Goal: Information Seeking & Learning: Learn about a topic

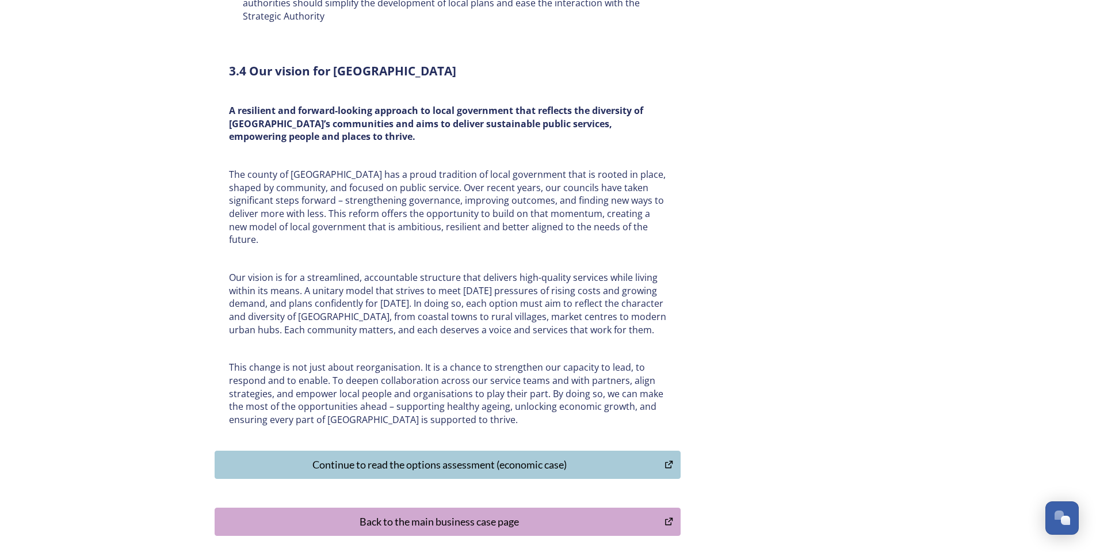
scroll to position [3555, 0]
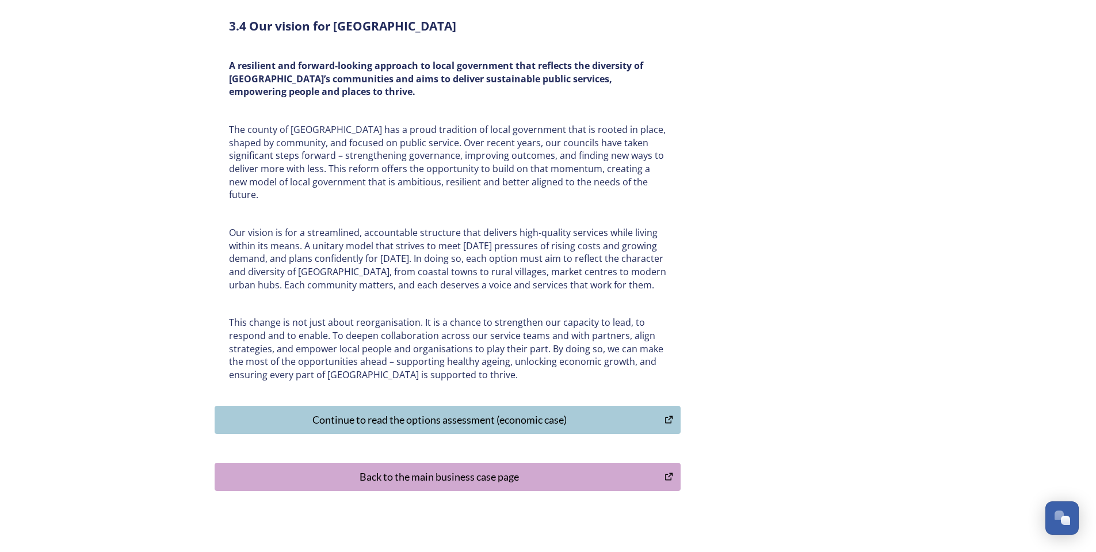
click at [430, 412] on div "Continue to read the options assessment (economic case)" at bounding box center [440, 420] width 438 height 16
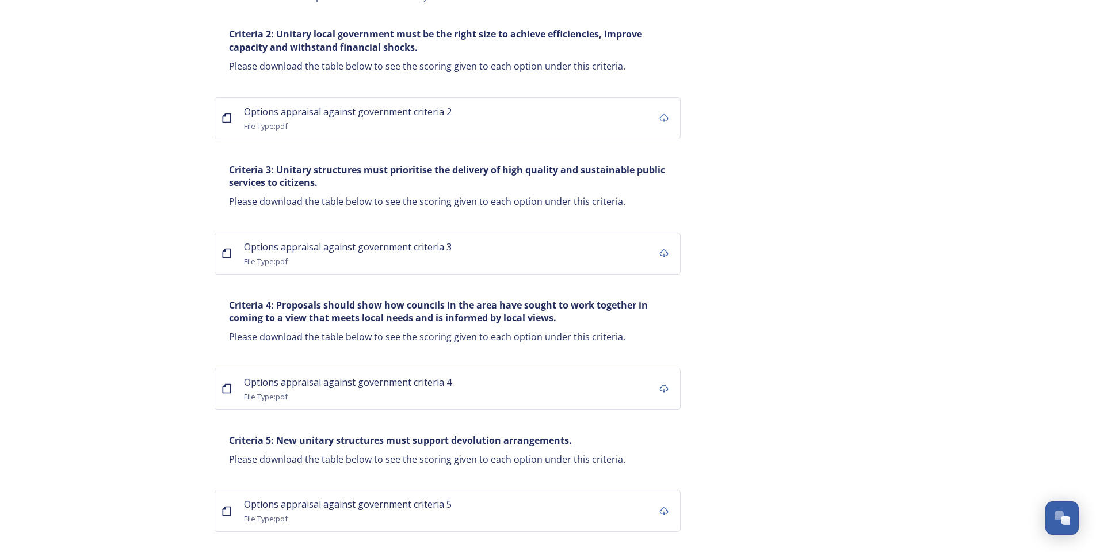
scroll to position [7135, 0]
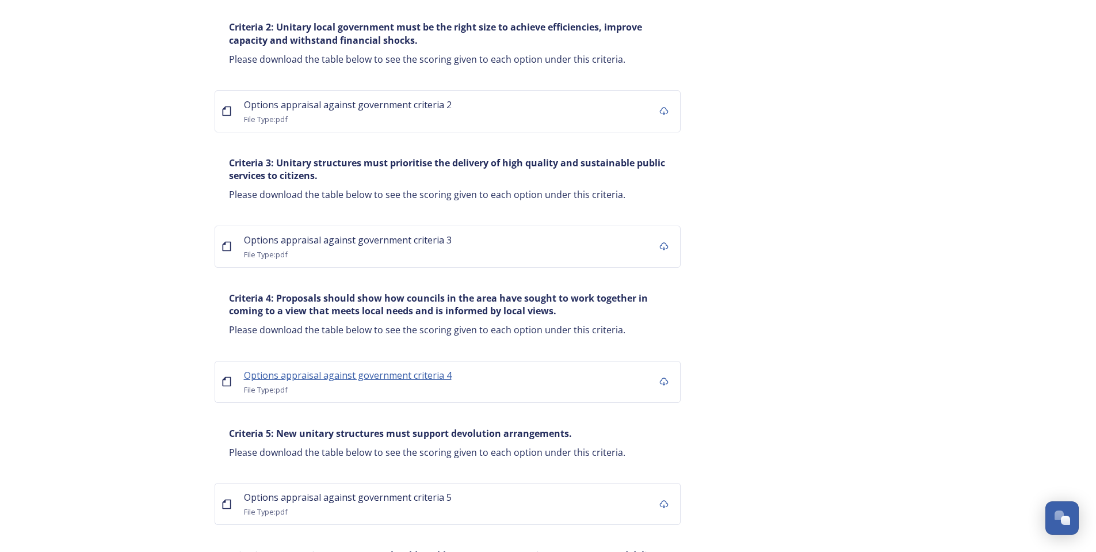
click at [360, 369] on span "Options appraisal against government criteria 4" at bounding box center [348, 375] width 208 height 13
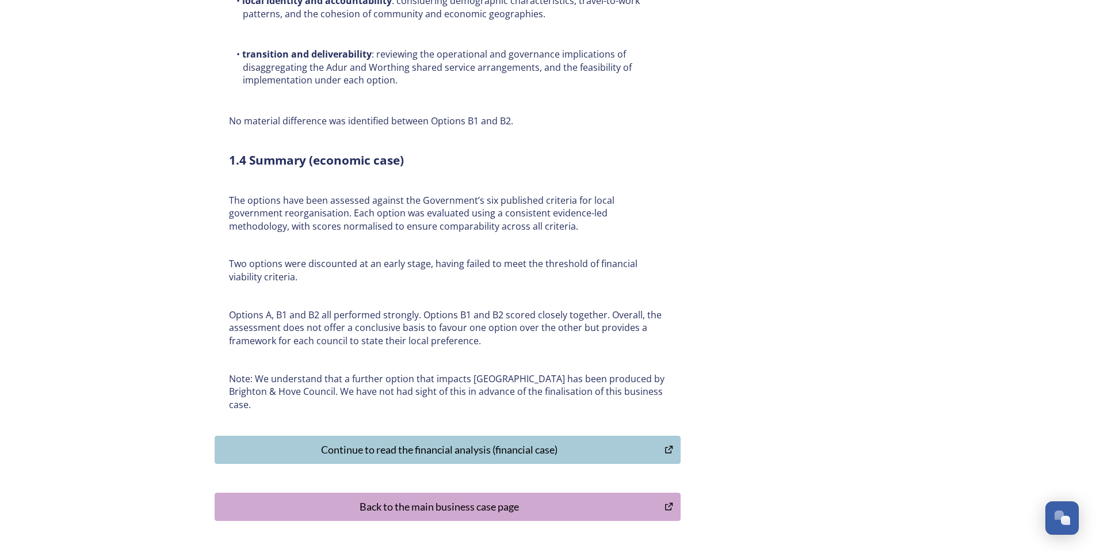
scroll to position [8419, 0]
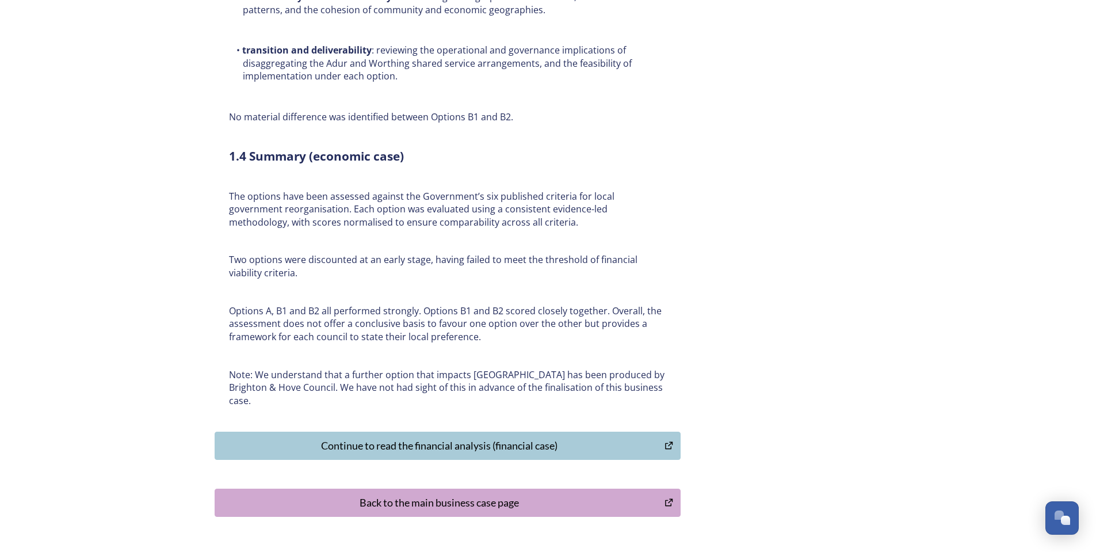
click at [436, 438] on div "Continue to read the financial analysis (financial case)" at bounding box center [440, 446] width 438 height 16
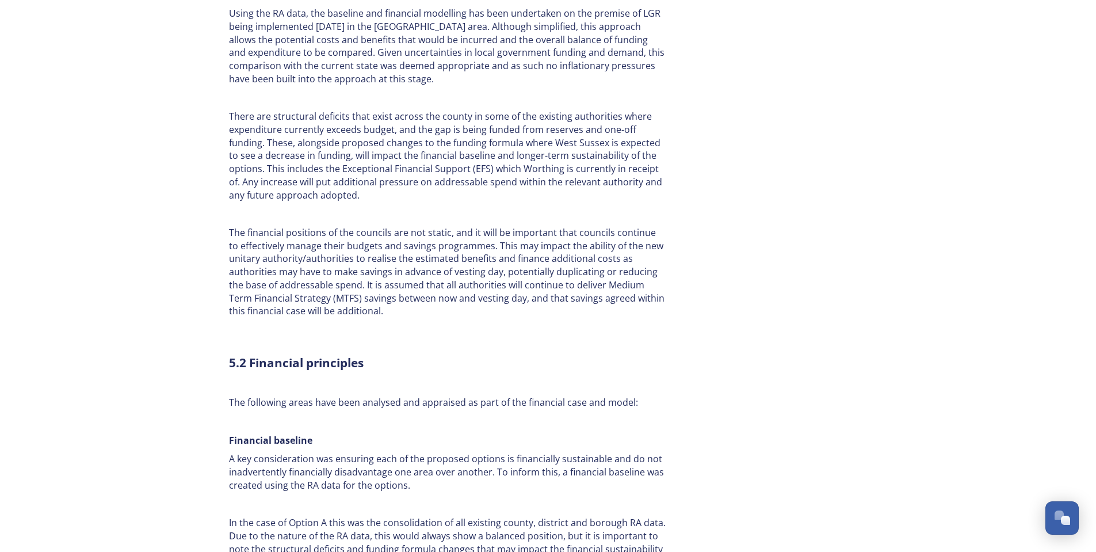
scroll to position [403, 0]
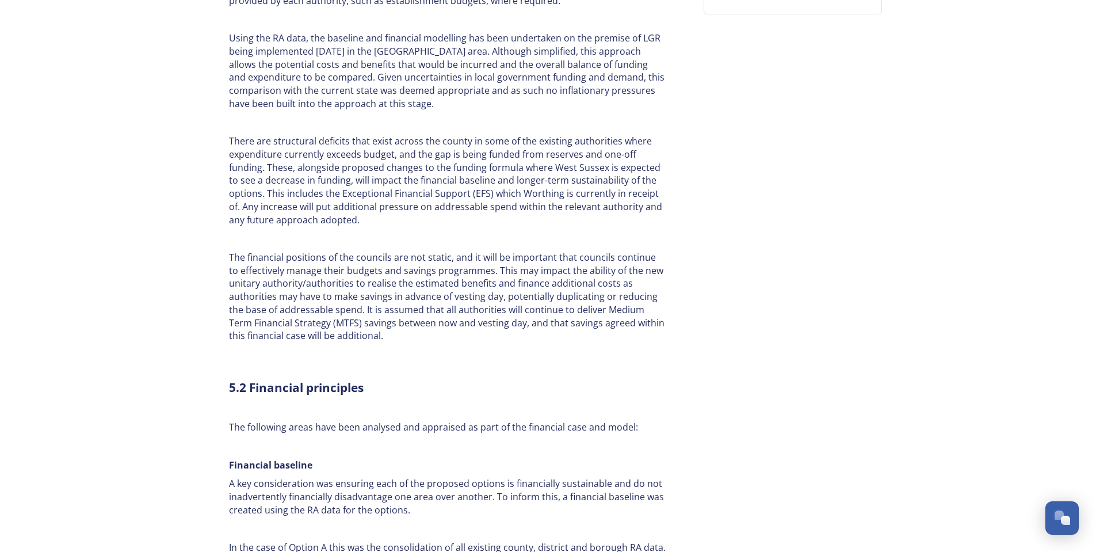
click at [270, 188] on p "There are structural deficits that exist across the county in some of the exist…" at bounding box center [447, 180] width 437 height 91
click at [380, 221] on p "There are structural deficits that exist across the county in some of the exist…" at bounding box center [447, 180] width 437 height 91
click at [408, 295] on p "The financial positions of the councils are not static, and it will be importan…" at bounding box center [447, 296] width 437 height 91
click at [358, 223] on p "There are structural deficits that exist across the county in some of the exist…" at bounding box center [447, 180] width 437 height 91
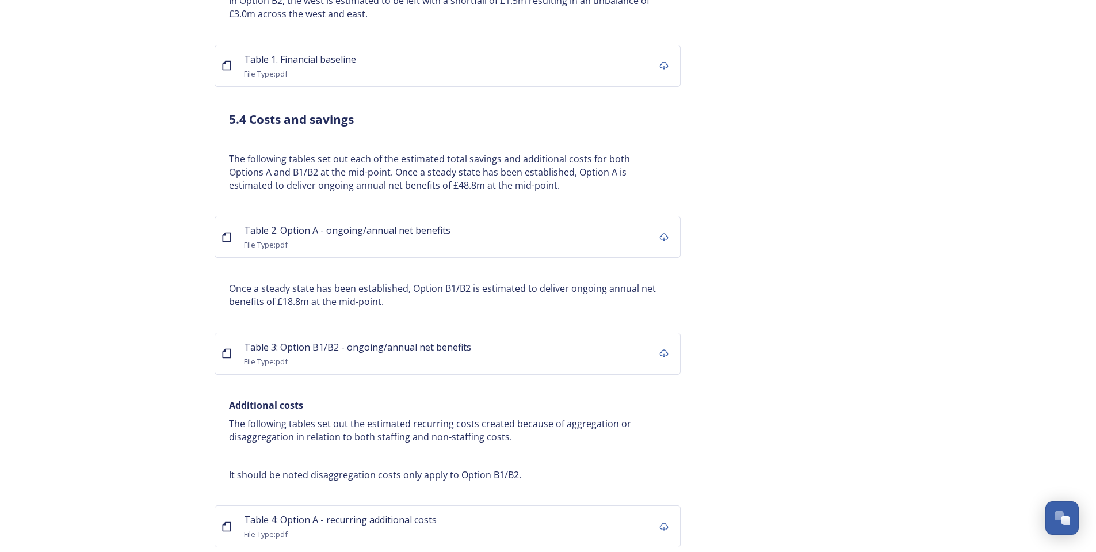
scroll to position [2474, 0]
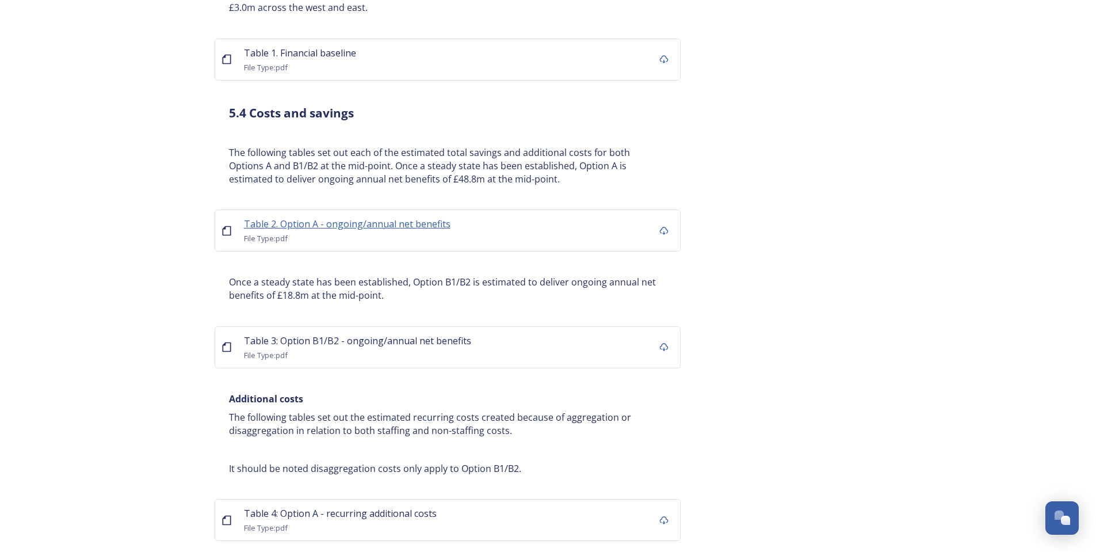
click at [372, 218] on span "Table 2. Option A - ongoing/annual net benefits" at bounding box center [347, 224] width 207 height 13
click at [306, 334] on span "Table 3: Option B1/B2 - ongoing/annual net benefits" at bounding box center [357, 340] width 227 height 13
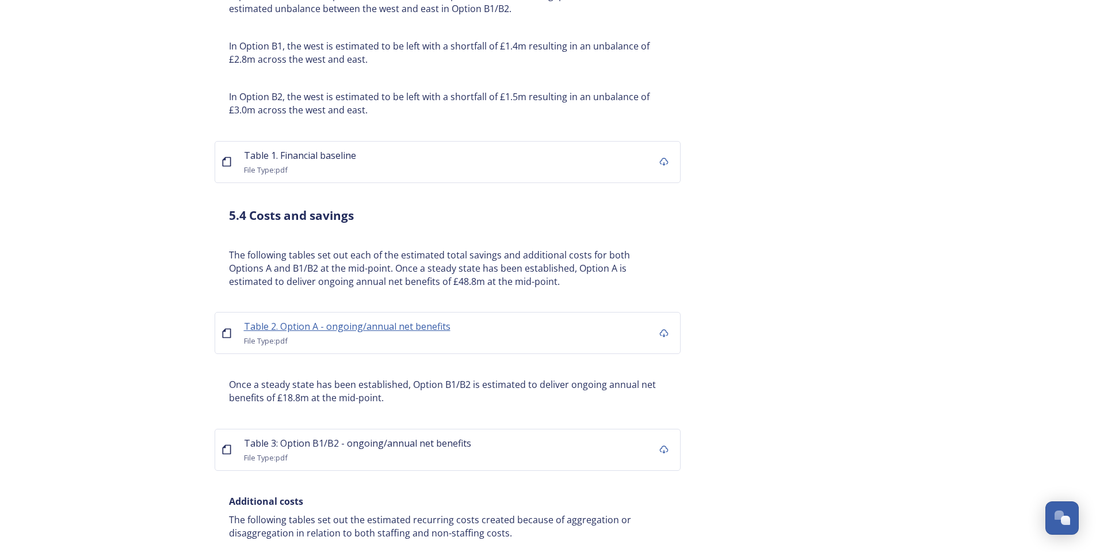
scroll to position [2302, 0]
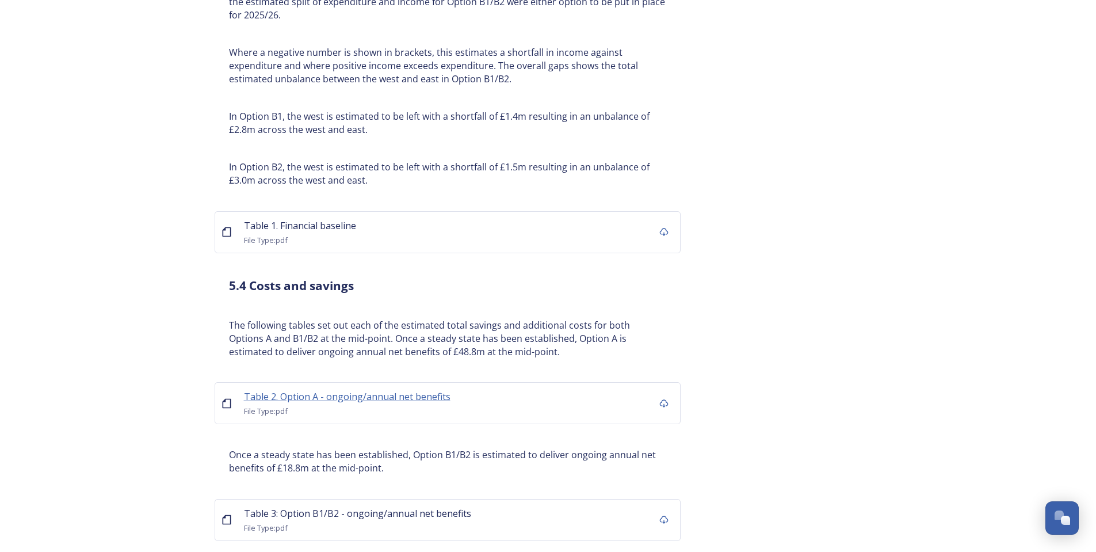
click at [360, 390] on span "Table 2. Option A - ongoing/annual net benefits" at bounding box center [347, 396] width 207 height 13
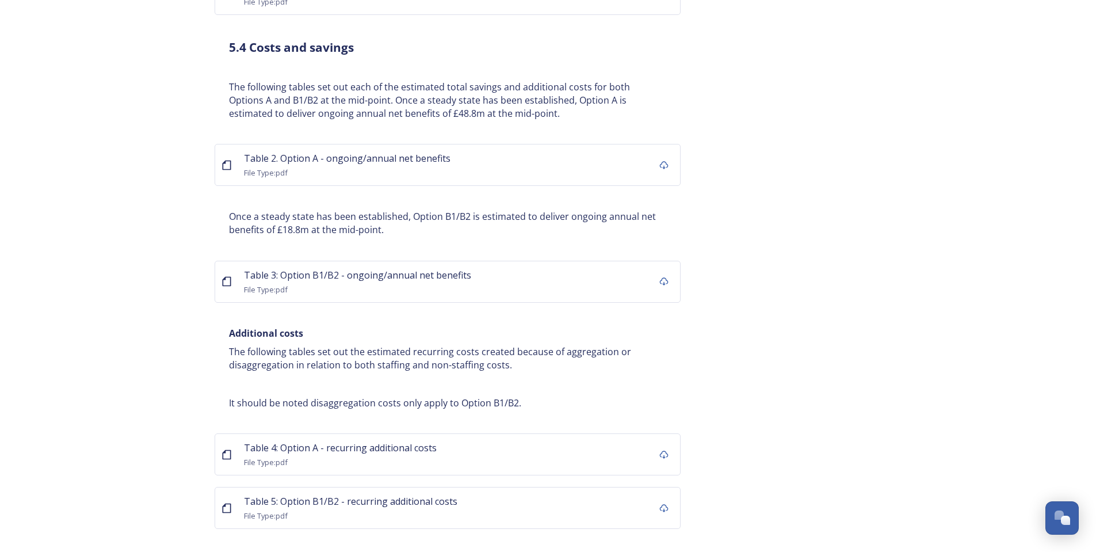
scroll to position [2647, 0]
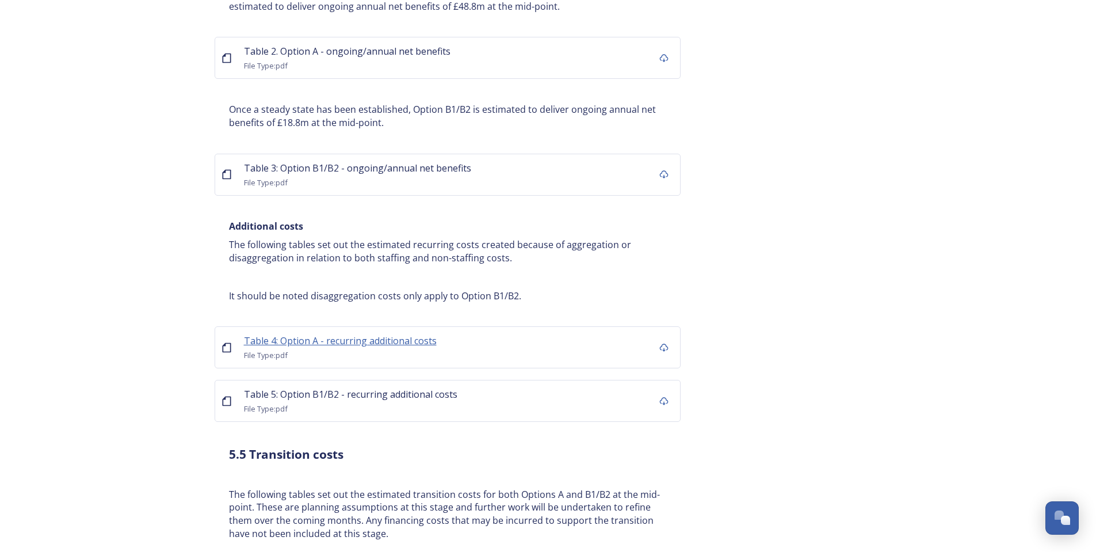
click at [356, 334] on span "Table 4: Option A - recurring additional costs" at bounding box center [340, 340] width 193 height 13
click at [346, 388] on span "Table 5: Option B1/B2 - recurring additional costs" at bounding box center [350, 394] width 213 height 13
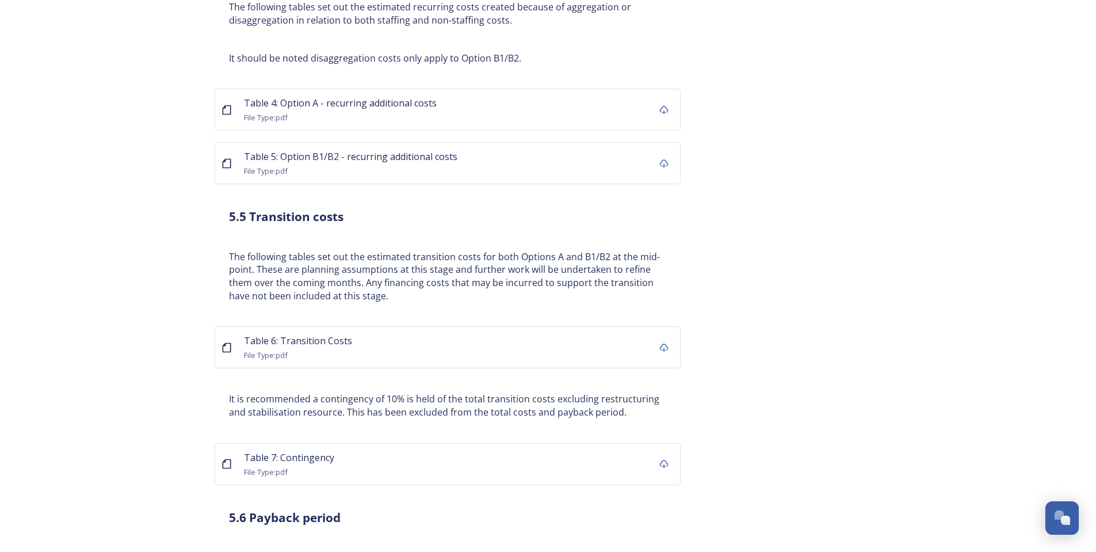
scroll to position [2935, 0]
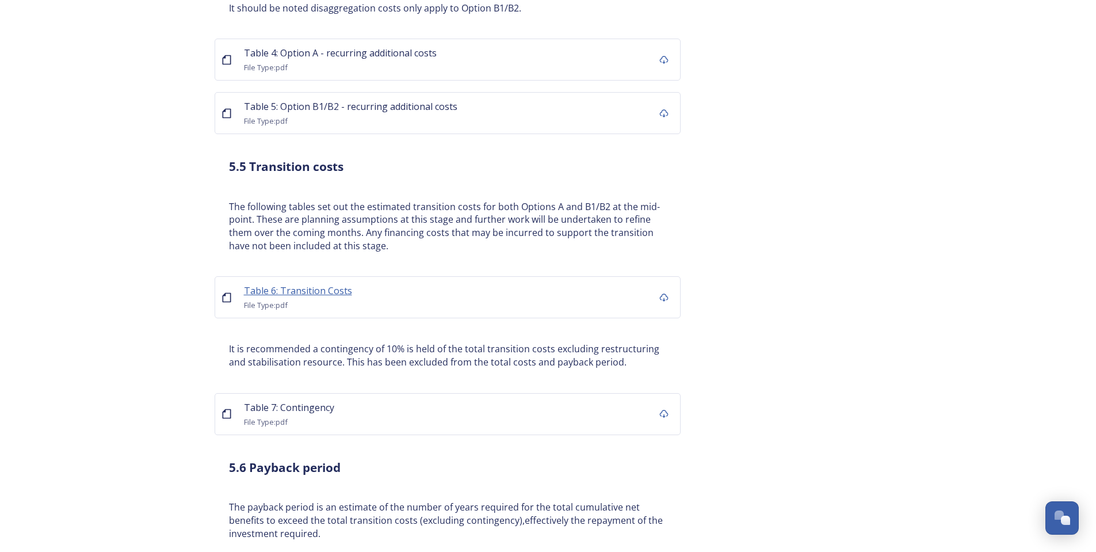
click at [271, 284] on span "Table 6: Transition Costs" at bounding box center [298, 290] width 108 height 13
click at [315, 401] on span "Table 7: Contingency" at bounding box center [289, 407] width 90 height 13
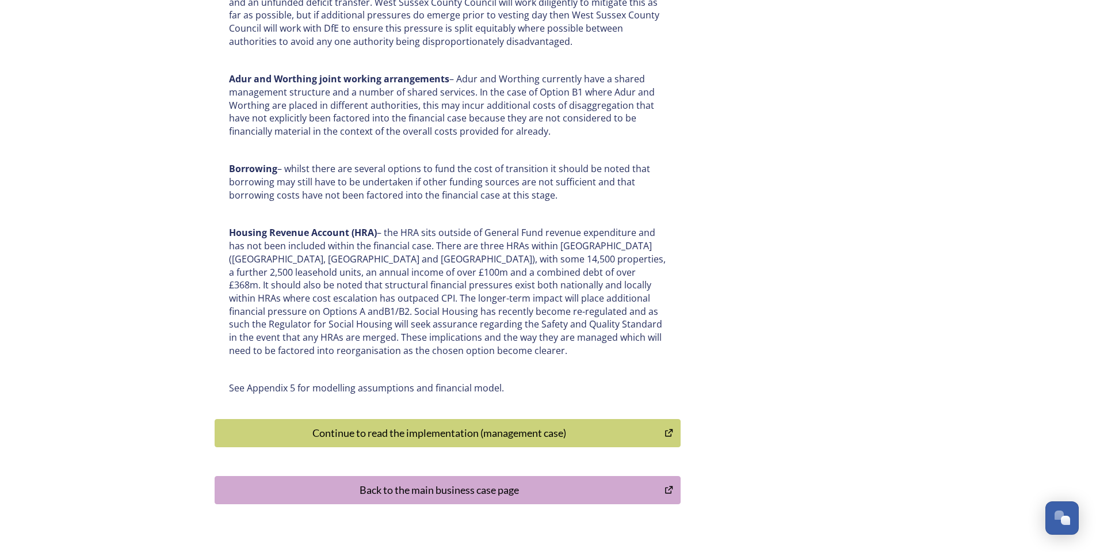
scroll to position [5923, 0]
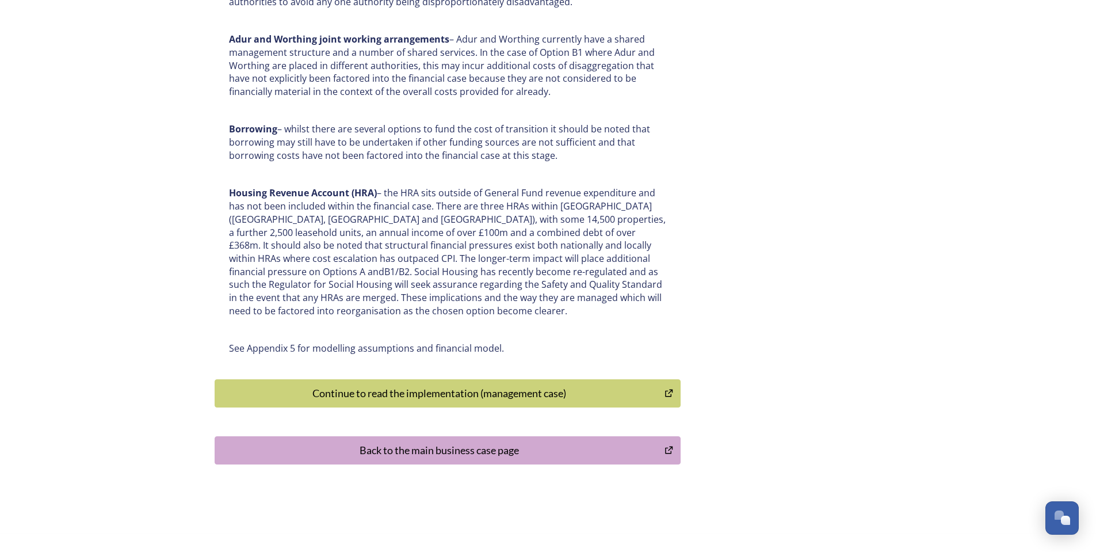
click at [472, 386] on div "Continue to read the implementation (management case)" at bounding box center [440, 394] width 438 height 16
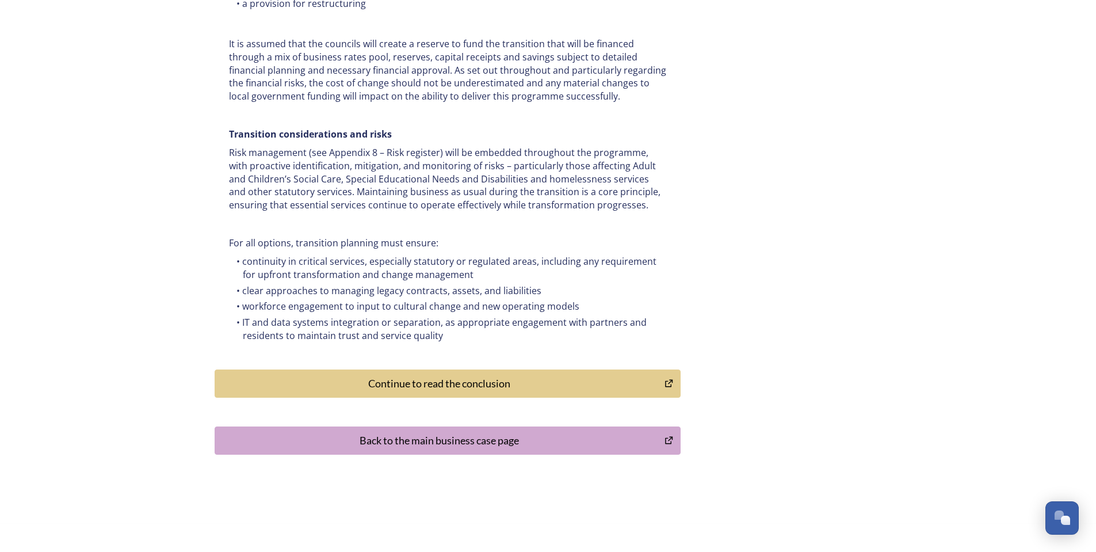
scroll to position [5005, 0]
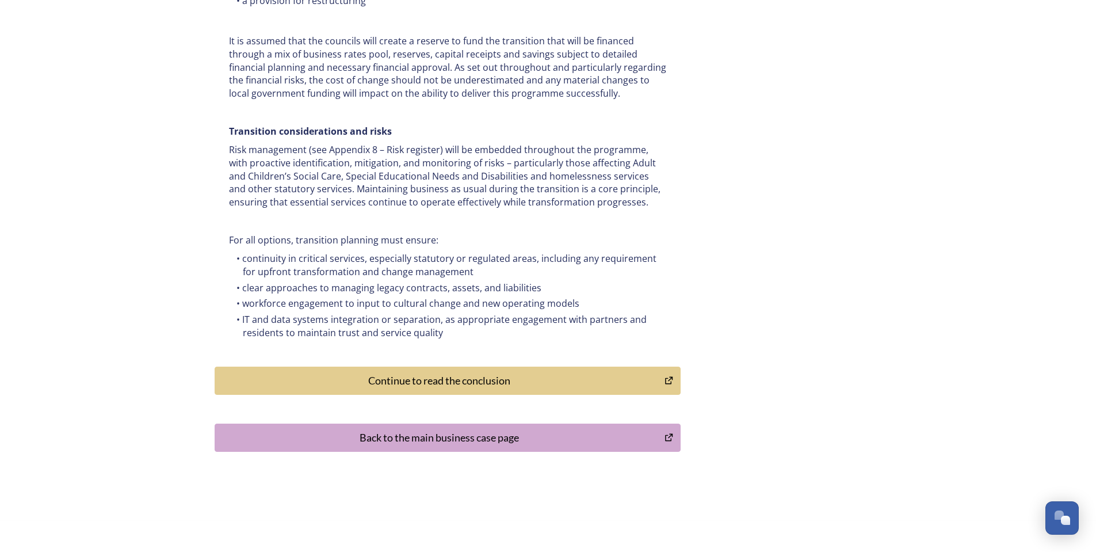
click at [423, 367] on button "Continue to read the conclusion" at bounding box center [448, 381] width 466 height 28
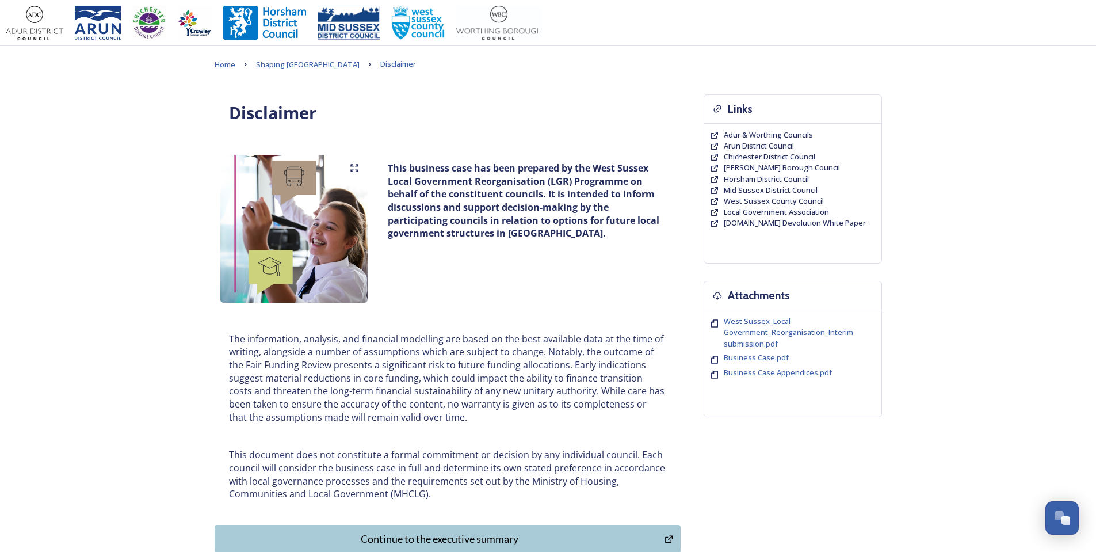
scroll to position [185, 0]
